Goal: Task Accomplishment & Management: Use online tool/utility

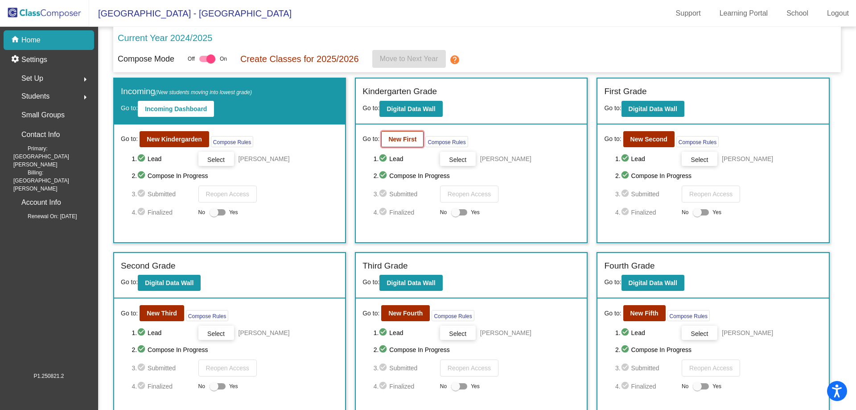
click at [404, 143] on button "New First" at bounding box center [402, 139] width 42 height 16
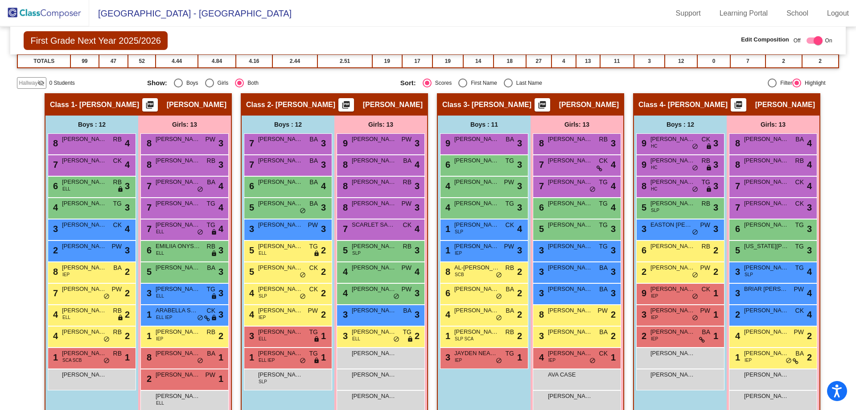
scroll to position [160, 0]
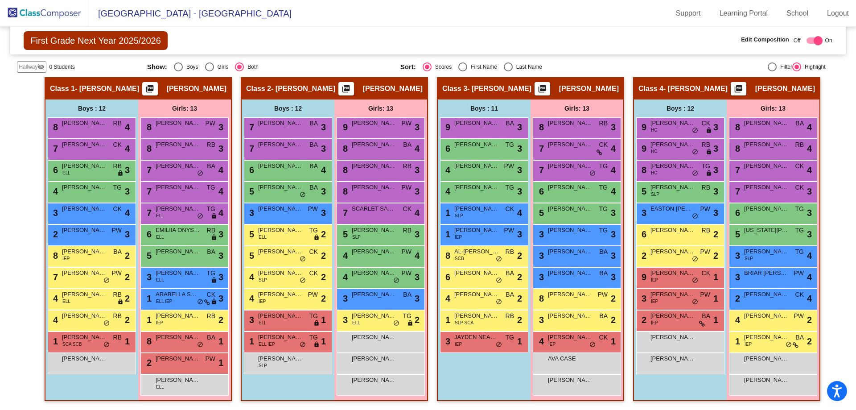
click at [835, 220] on mat-sidenav-content "First Grade Next Year 2025/2026 Edit Composition Off On Incoming Digital Data W…" at bounding box center [428, 218] width 856 height 383
click at [646, 42] on div "Edit Composition Off On" at bounding box center [711, 41] width 242 height 12
click at [62, 19] on img at bounding box center [44, 13] width 89 height 26
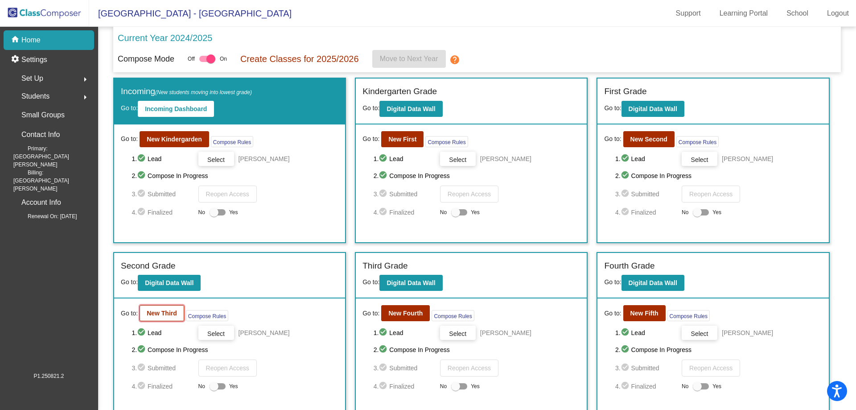
click at [170, 314] on b "New Third" at bounding box center [162, 312] width 30 height 7
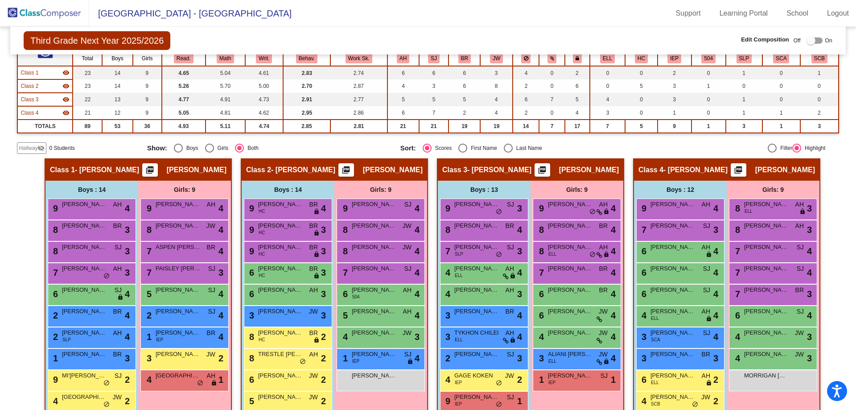
scroll to position [178, 0]
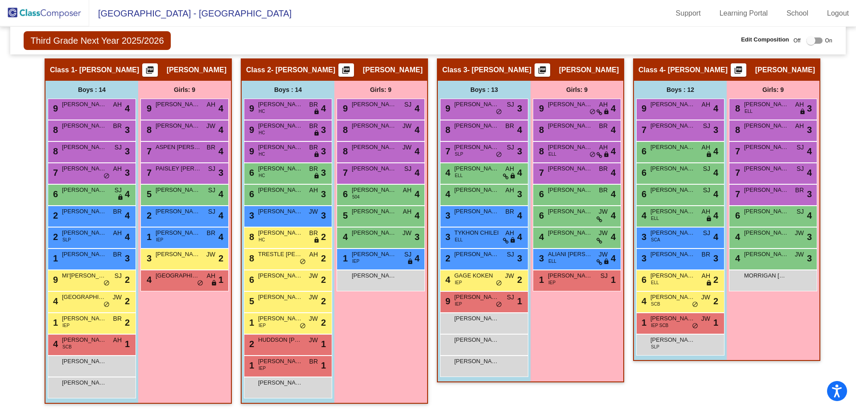
click at [59, 12] on img at bounding box center [44, 13] width 89 height 26
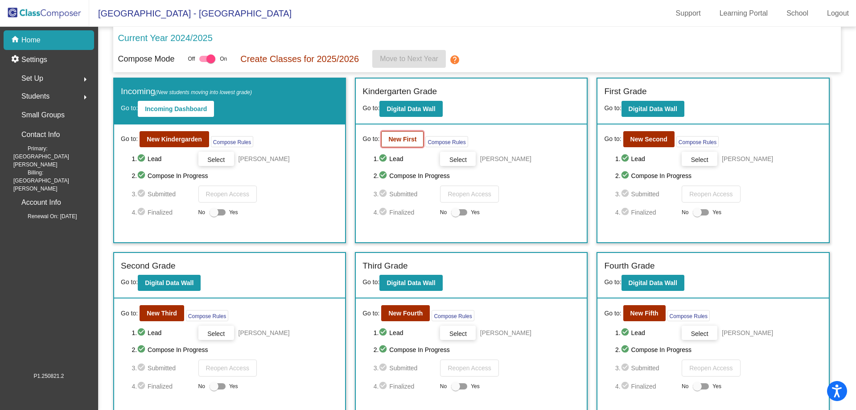
click at [407, 141] on b "New First" at bounding box center [402, 139] width 28 height 7
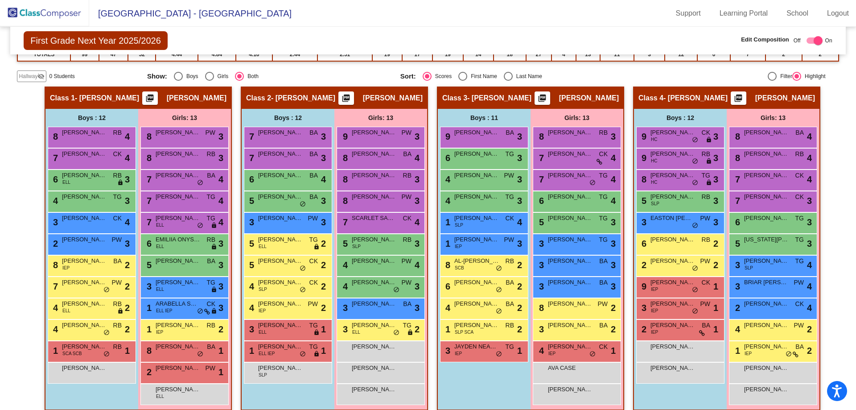
scroll to position [160, 0]
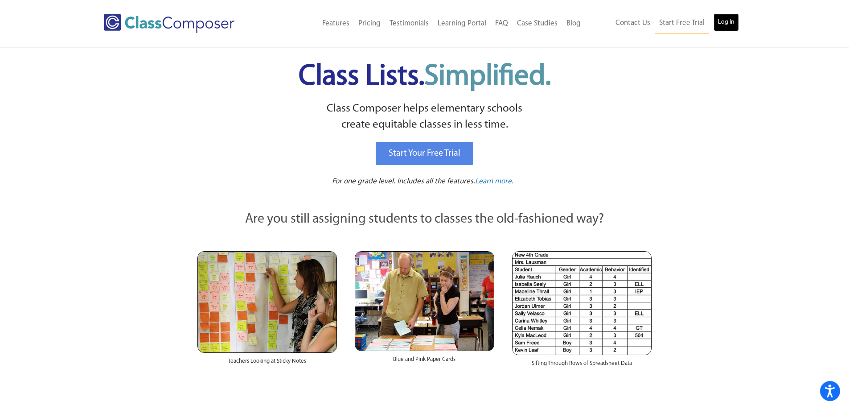
click at [724, 20] on link "Log In" at bounding box center [726, 22] width 25 height 18
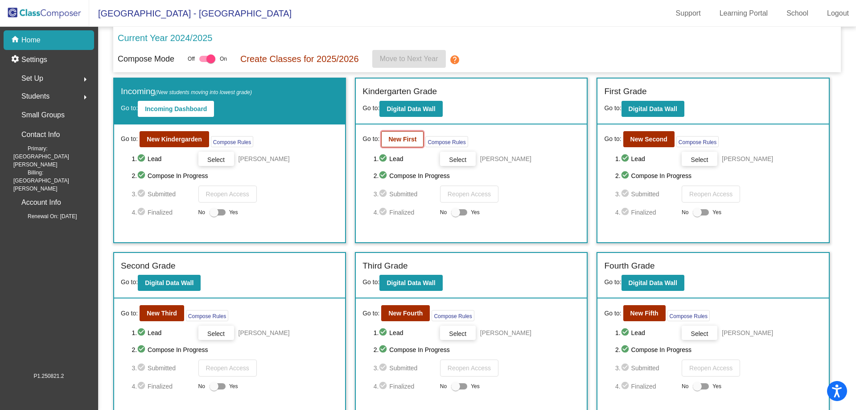
click at [405, 137] on b "New First" at bounding box center [402, 139] width 28 height 7
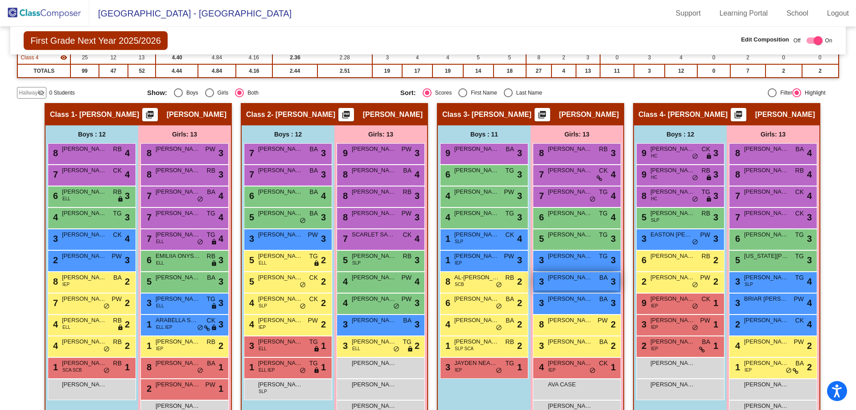
scroll to position [160, 0]
